Goal: Book appointment/travel/reservation

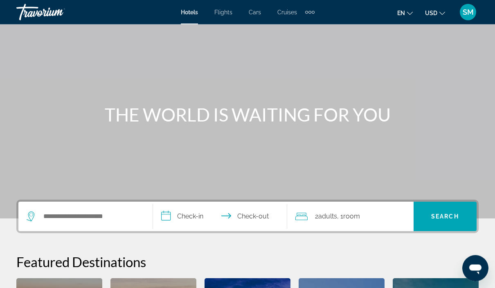
scroll to position [28, 0]
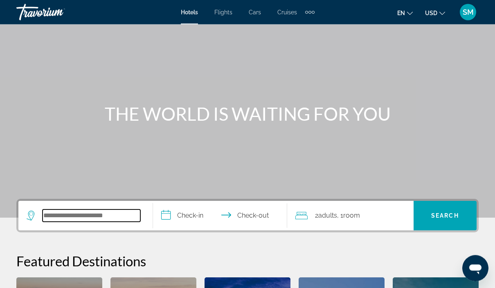
click at [106, 214] on input "Search hotel destination" at bounding box center [92, 216] width 98 height 12
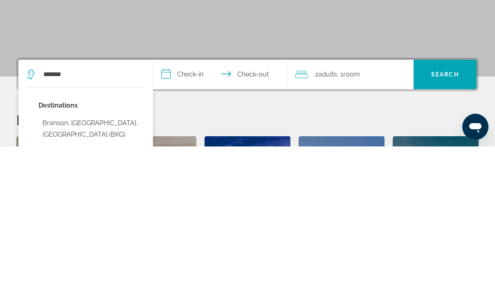
click at [108, 257] on button "Branson, MO, United States (BKG)" at bounding box center [91, 270] width 106 height 27
type input "**********"
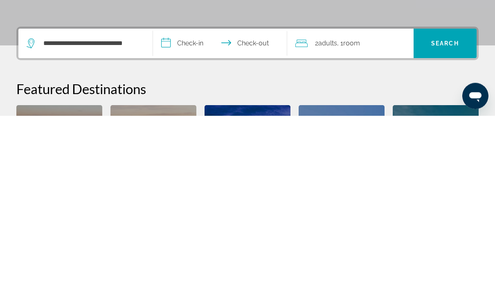
click at [444, 206] on span "Search" at bounding box center [445, 216] width 63 height 20
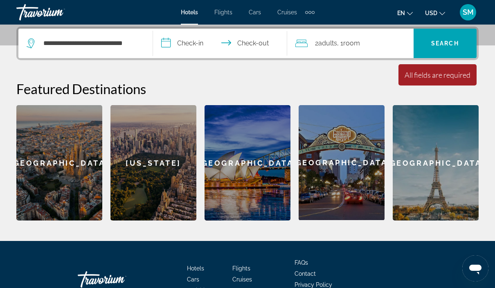
click at [449, 47] on span "Search" at bounding box center [445, 44] width 63 height 20
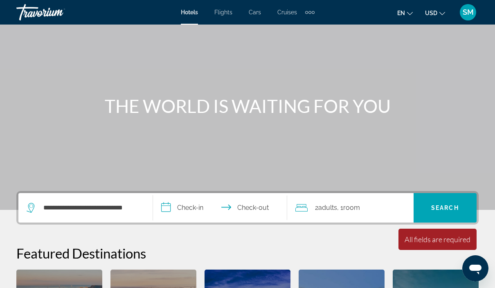
scroll to position [33, 0]
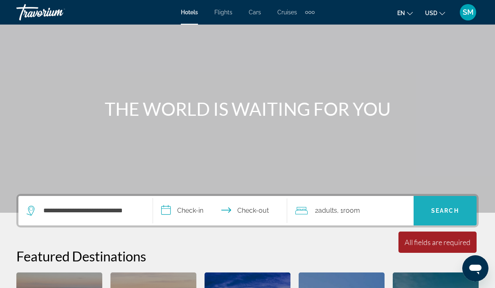
click at [454, 211] on span "Search" at bounding box center [445, 210] width 28 height 7
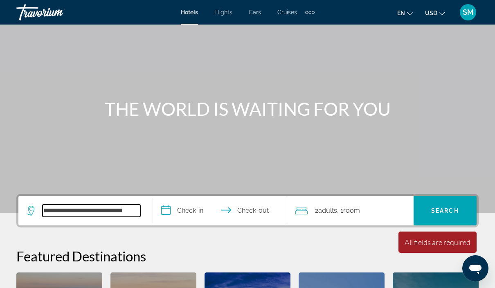
click at [124, 213] on input "**********" at bounding box center [92, 211] width 98 height 12
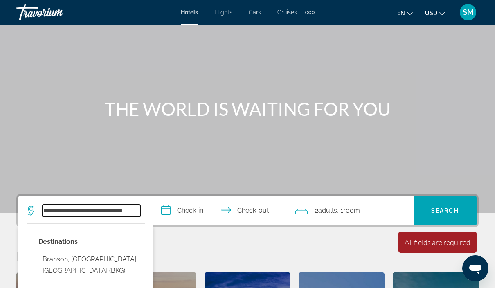
scroll to position [32, 0]
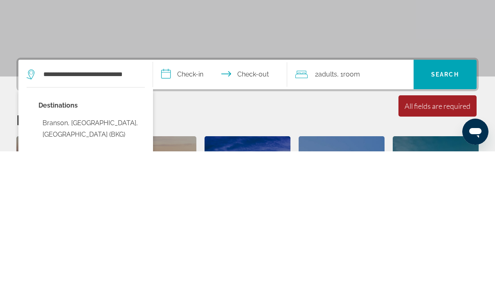
click at [104, 252] on button "Branson, MO, United States (BKG)" at bounding box center [91, 265] width 106 height 27
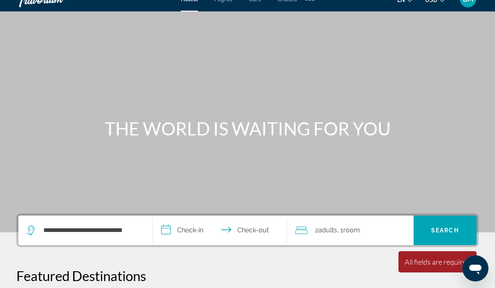
scroll to position [0, 0]
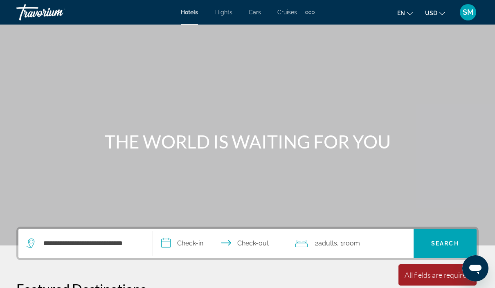
click at [202, 237] on input "**********" at bounding box center [222, 245] width 138 height 32
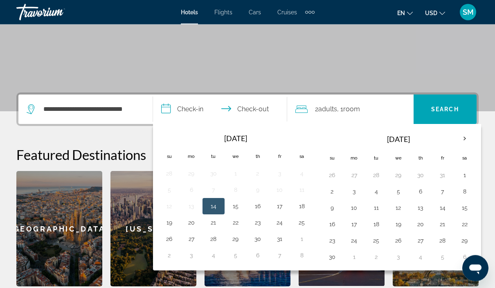
scroll to position [200, 0]
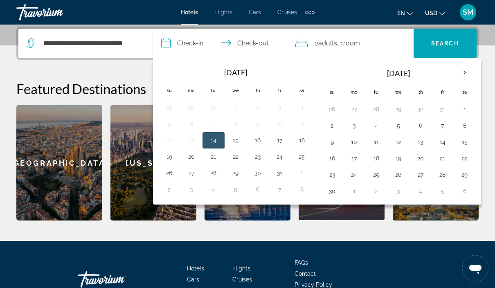
click at [260, 138] on button "16" at bounding box center [257, 140] width 13 height 11
click at [216, 158] on button "21" at bounding box center [213, 156] width 13 height 11
type input "**********"
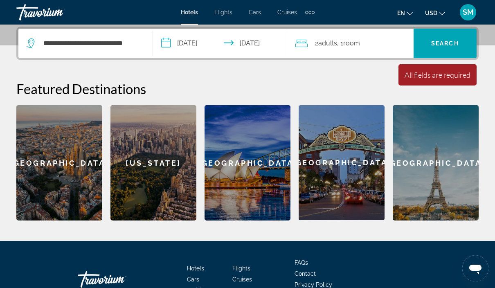
click at [451, 48] on span "Search" at bounding box center [445, 44] width 63 height 20
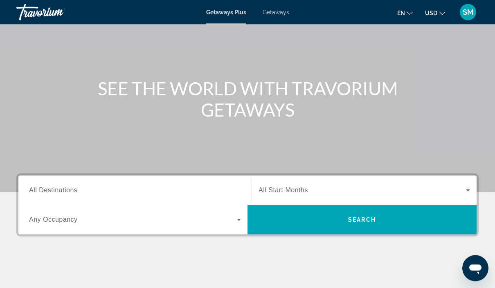
scroll to position [53, 0]
click at [235, 221] on icon "Search widget" at bounding box center [239, 220] width 10 height 10
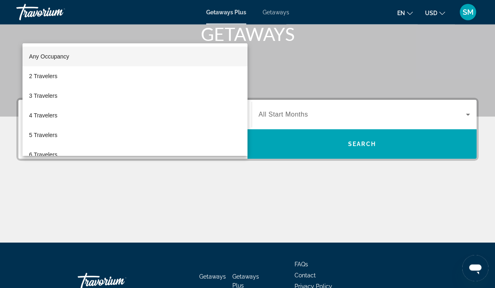
scroll to position [148, 0]
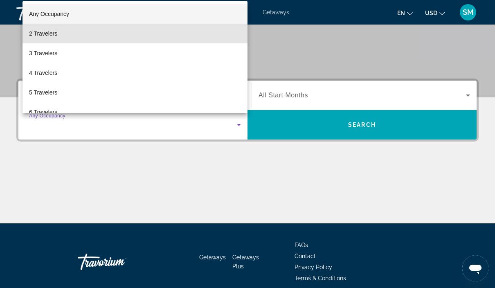
click at [50, 43] on mat-option "2 Travelers" at bounding box center [135, 34] width 225 height 20
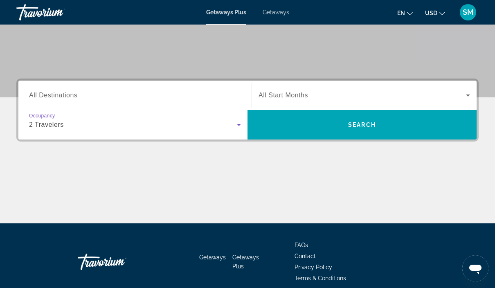
click at [476, 90] on div "Start Month All Start Months" at bounding box center [364, 95] width 225 height 23
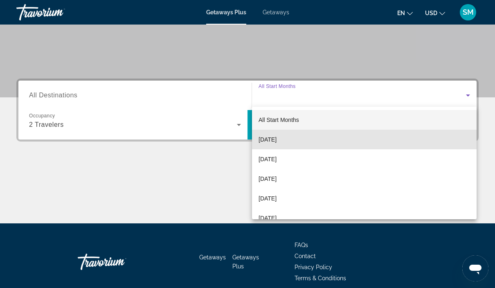
click at [296, 142] on mat-option "October 2025" at bounding box center [364, 140] width 225 height 20
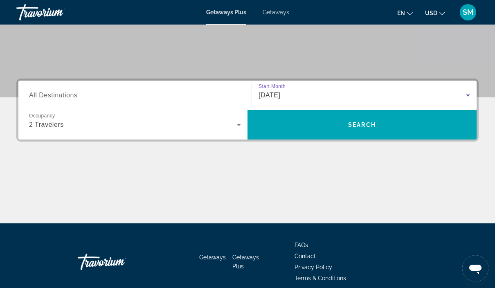
click at [113, 96] on input "Destination All Destinations" at bounding box center [135, 96] width 212 height 10
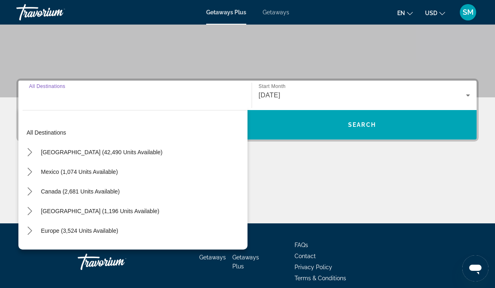
click at [109, 156] on span "Select destination: United States (42,490 units available)" at bounding box center [102, 152] width 130 height 20
type input "**********"
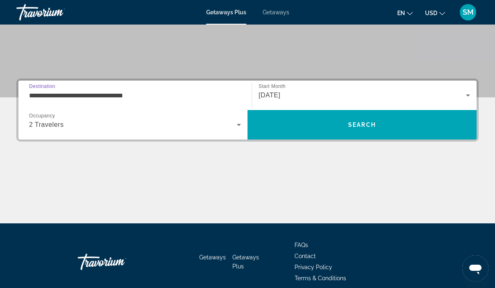
click at [383, 124] on span "Search" at bounding box center [362, 125] width 229 height 20
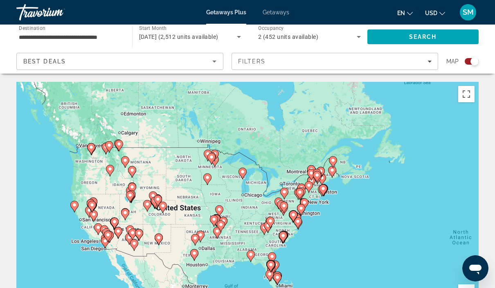
scroll to position [21, 0]
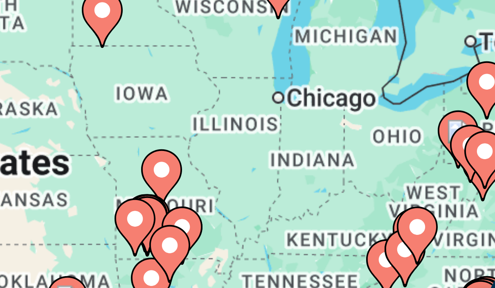
click at [396, 251] on icon "Main content" at bounding box center [399, 256] width 7 height 11
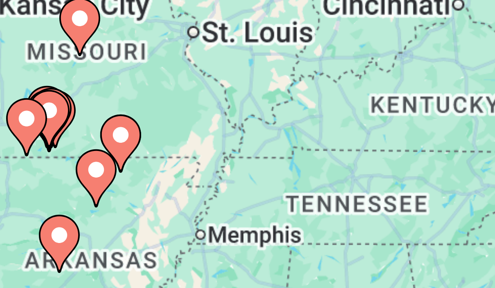
click at [234, 160] on icon "Main content" at bounding box center [237, 165] width 7 height 11
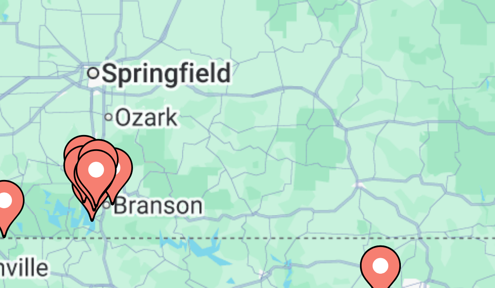
type input "**********"
click at [243, 171] on gmp-advanced-marker "Main content" at bounding box center [247, 177] width 8 height 12
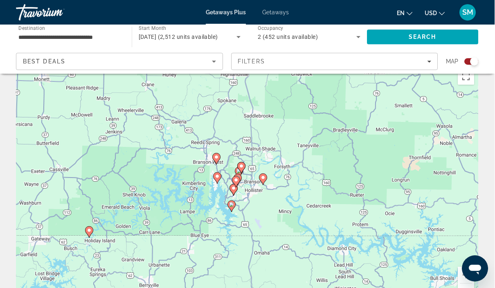
scroll to position [18, 0]
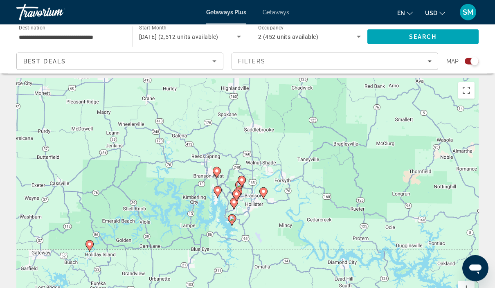
scroll to position [0, 0]
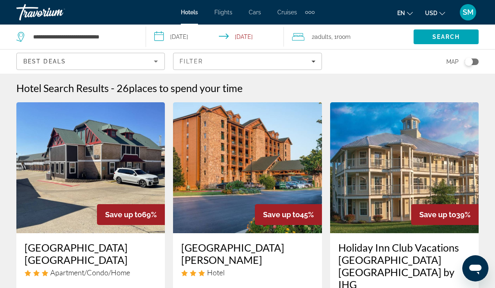
click at [159, 65] on icon "Sort by" at bounding box center [156, 61] width 10 height 10
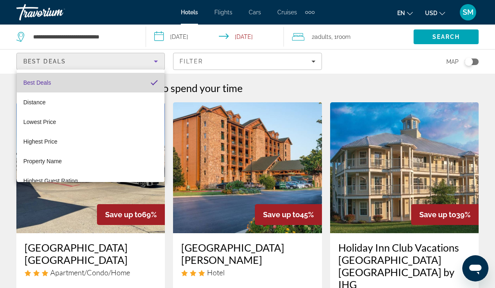
click at [116, 74] on mat-option "Best Deals" at bounding box center [91, 83] width 148 height 20
